Goal: Navigation & Orientation: Find specific page/section

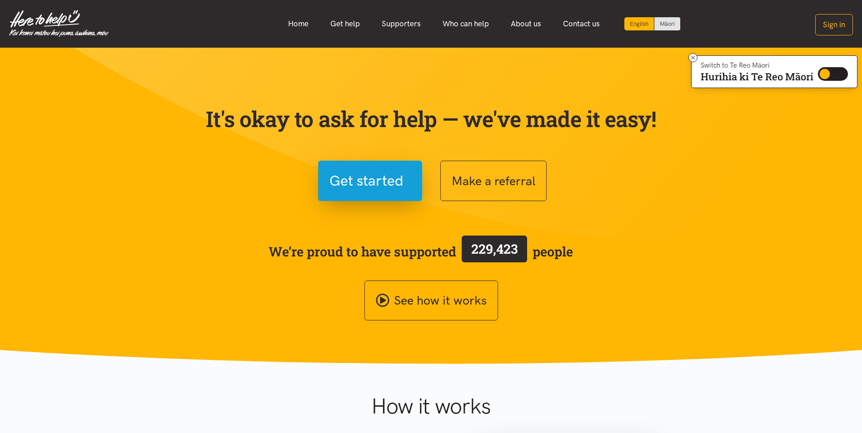
click at [838, 25] on button "Sign in" at bounding box center [834, 24] width 38 height 21
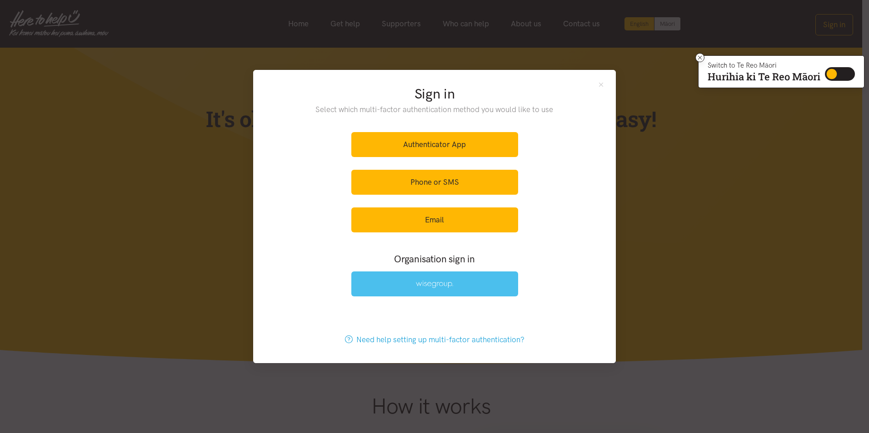
click at [430, 288] on img at bounding box center [434, 285] width 37 height 8
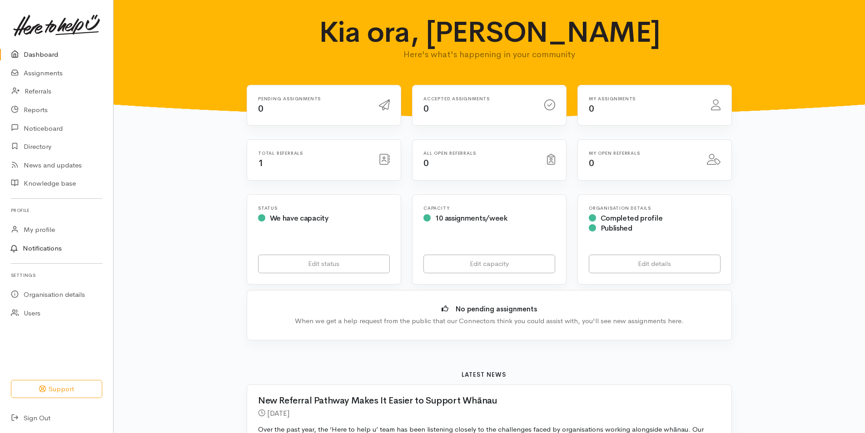
click at [33, 248] on link "Notifications" at bounding box center [55, 248] width 116 height 19
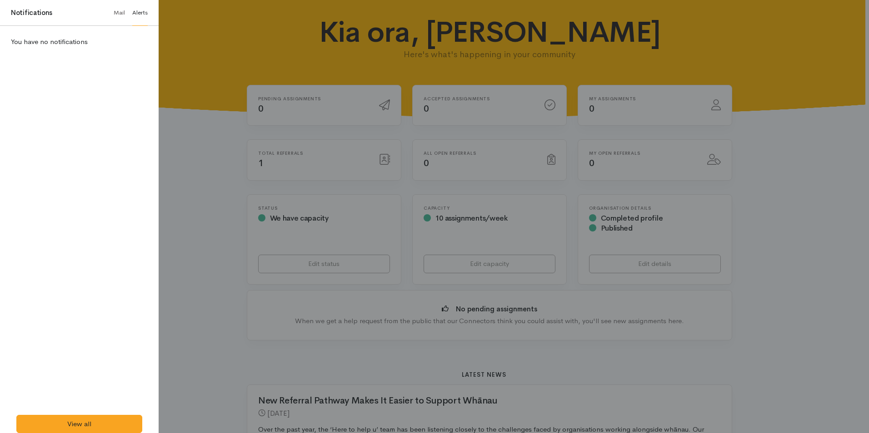
click at [118, 13] on link "Mail" at bounding box center [119, 13] width 11 height 26
click at [136, 15] on link "Alerts" at bounding box center [139, 13] width 15 height 26
click at [211, 213] on div at bounding box center [434, 216] width 869 height 433
